Goal: Information Seeking & Learning: Learn about a topic

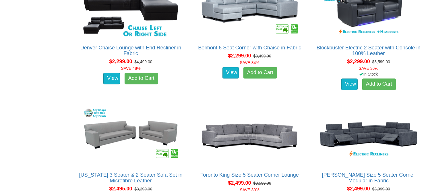
scroll to position [1118, 0]
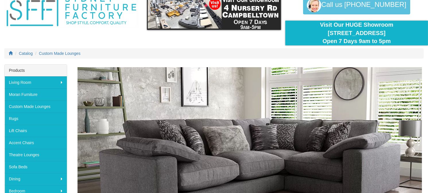
scroll to position [57, 0]
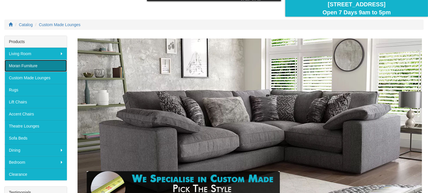
click at [25, 65] on link "Moran Furniture" at bounding box center [36, 66] width 62 height 12
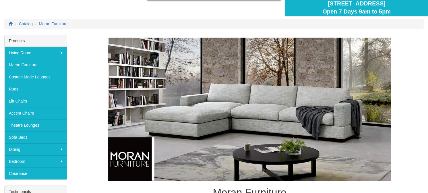
scroll to position [57, 0]
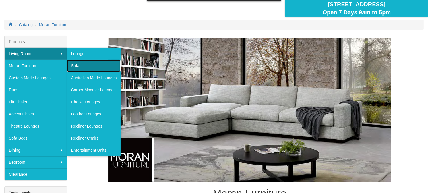
click at [77, 67] on link "Sofas" at bounding box center [94, 66] width 54 height 12
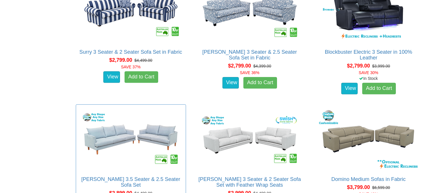
scroll to position [1269, 0]
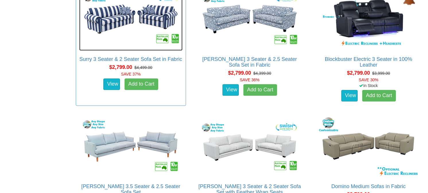
click at [145, 16] on img at bounding box center [130, 18] width 103 height 63
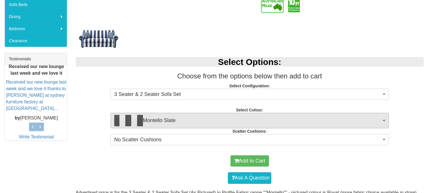
scroll to position [201, 0]
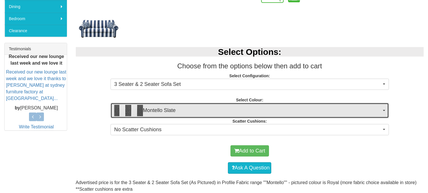
click at [384, 110] on span "button" at bounding box center [384, 110] width 2 height 1
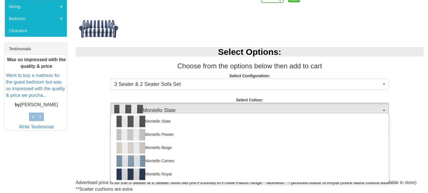
click at [317, 67] on h3 "Choose from the options below then add to cart" at bounding box center [250, 65] width 348 height 7
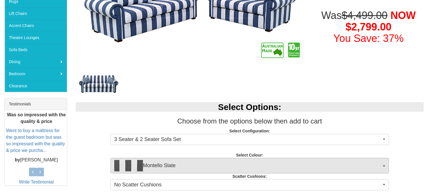
scroll to position [57, 0]
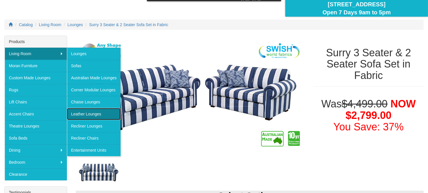
click at [83, 111] on link "Leather Lounges" at bounding box center [94, 114] width 54 height 12
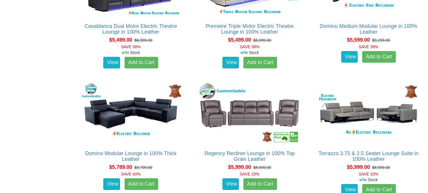
scroll to position [1791, 0]
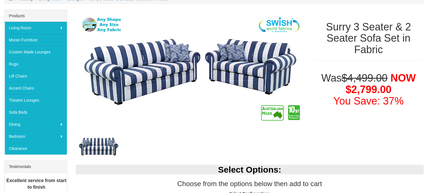
scroll to position [54, 0]
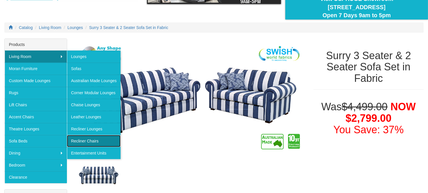
click at [85, 138] on link "Recliner Chairs" at bounding box center [94, 141] width 54 height 12
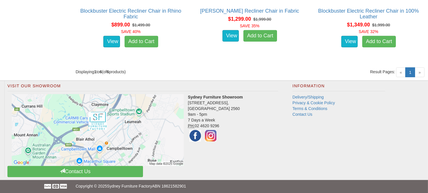
scroll to position [637, 0]
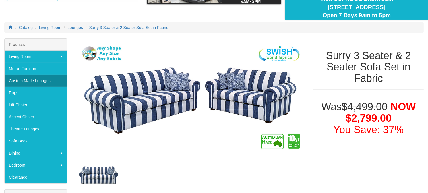
scroll to position [54, 0]
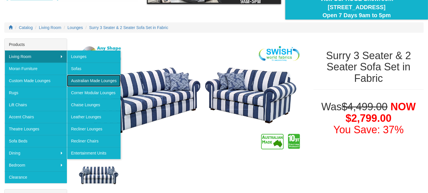
click at [79, 80] on link "Australian Made Lounges" at bounding box center [94, 81] width 54 height 12
